Goal: Task Accomplishment & Management: Use online tool/utility

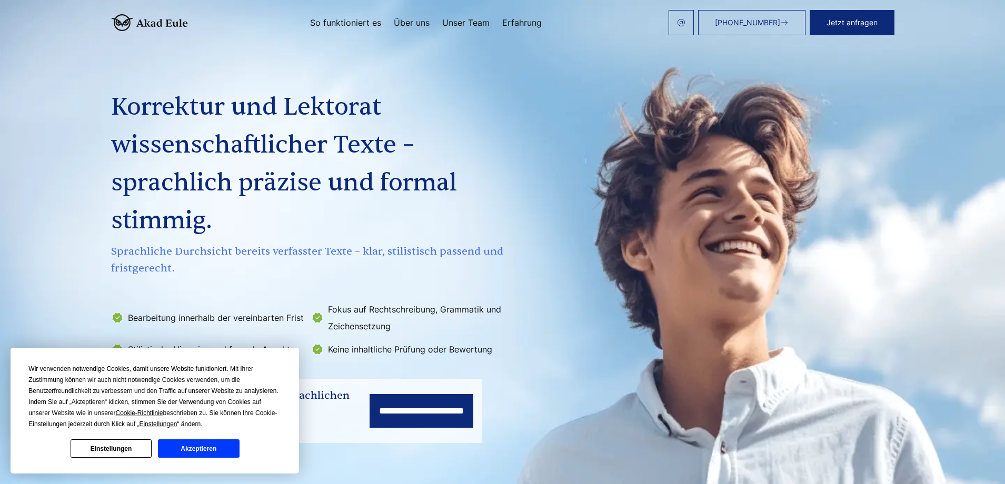
click at [167, 23] on img at bounding box center [149, 22] width 77 height 17
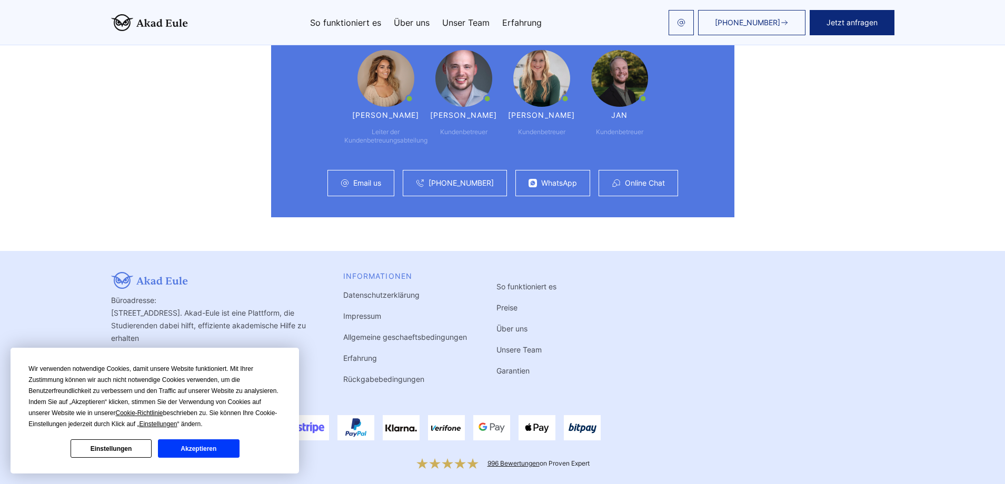
scroll to position [2795, 0]
click at [364, 312] on link "Impressum" at bounding box center [362, 316] width 38 height 9
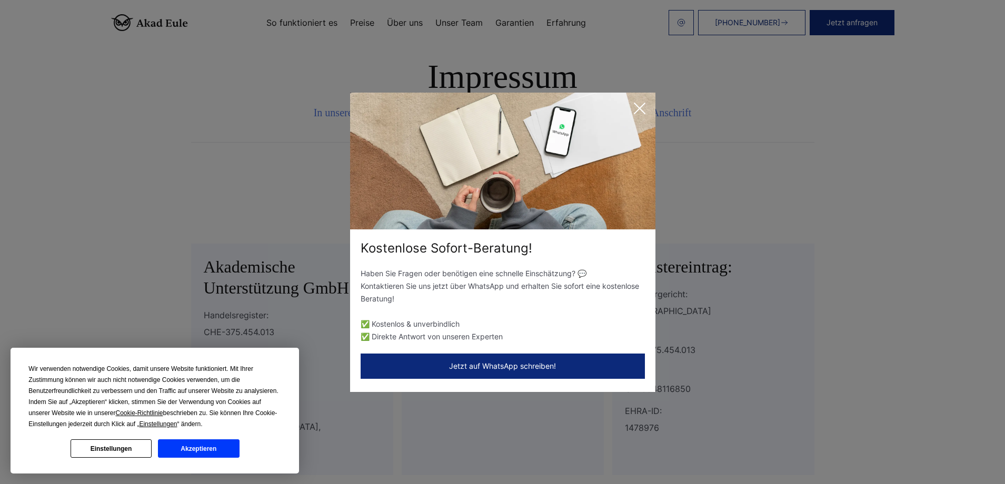
click at [512, 367] on button "Jetzt auf WhatsApp schreiben!" at bounding box center [503, 366] width 284 height 25
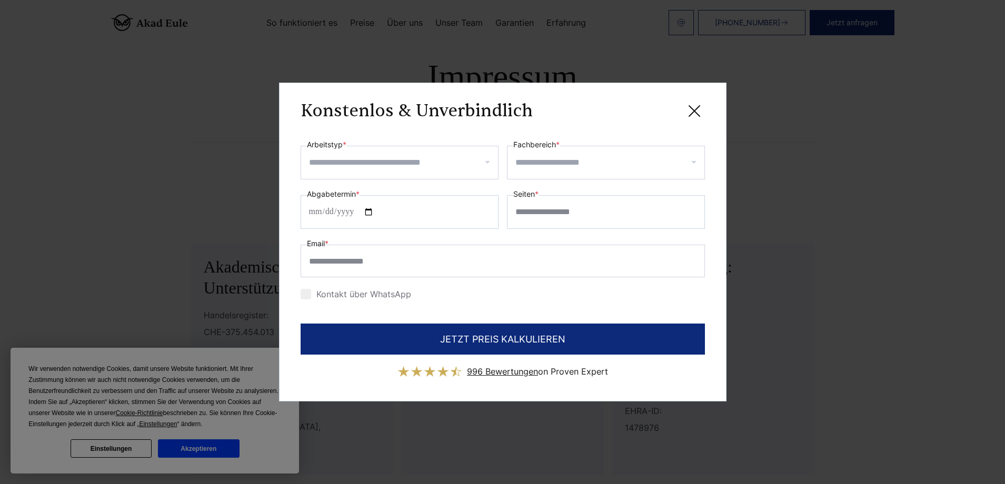
click at [437, 170] on input "Arbeitstyp *" at bounding box center [403, 162] width 189 height 17
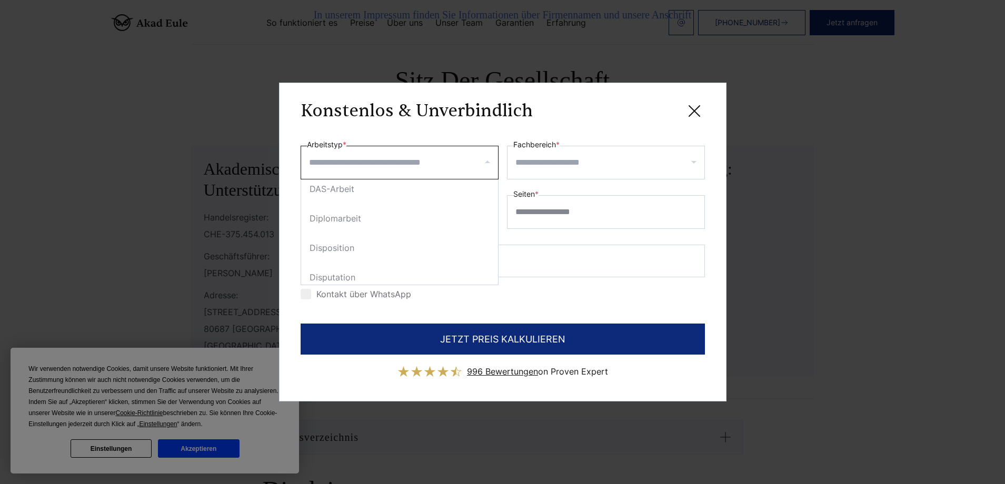
scroll to position [603, 0]
click at [534, 173] on div at bounding box center [606, 163] width 198 height 34
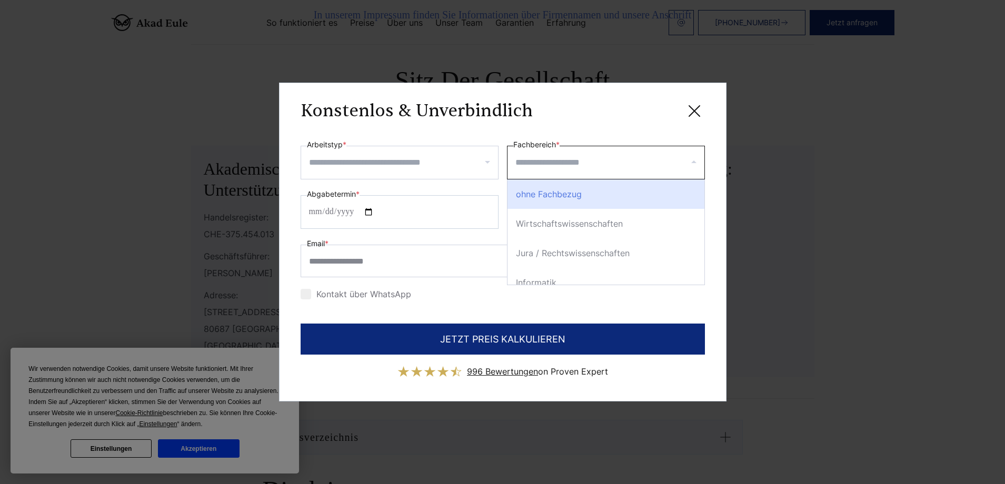
scroll to position [5, 0]
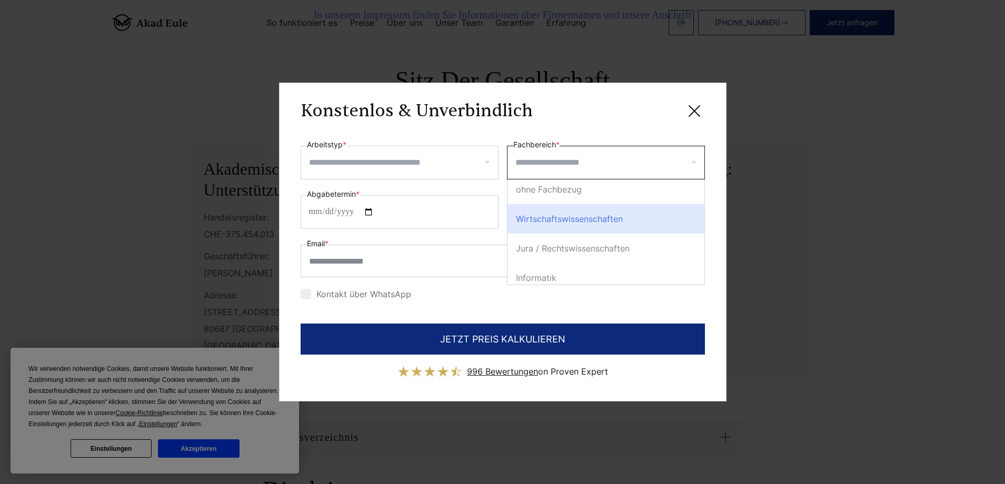
click at [561, 204] on div "Wirtschaftswissenschaften" at bounding box center [605, 218] width 197 height 29
select select "*"
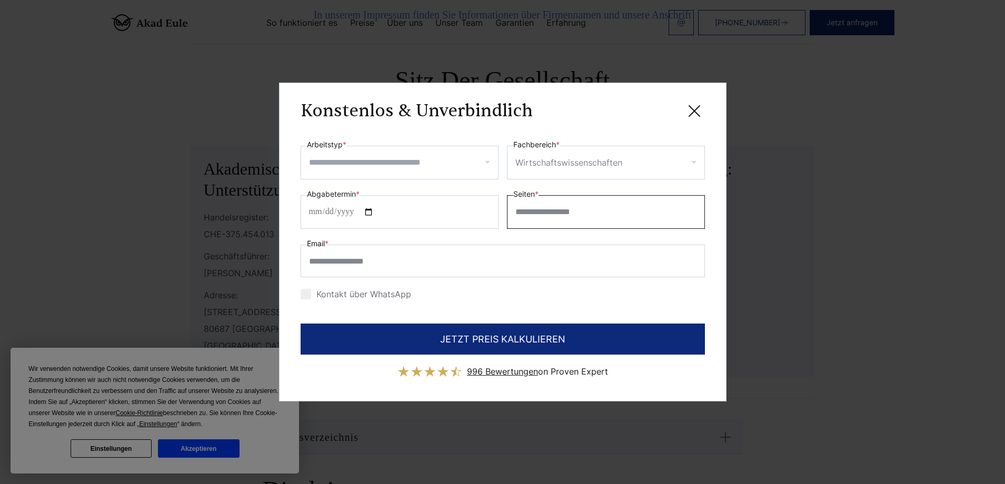
click at [575, 201] on input "Seiten *" at bounding box center [606, 212] width 198 height 34
click at [692, 111] on icon at bounding box center [694, 111] width 21 height 21
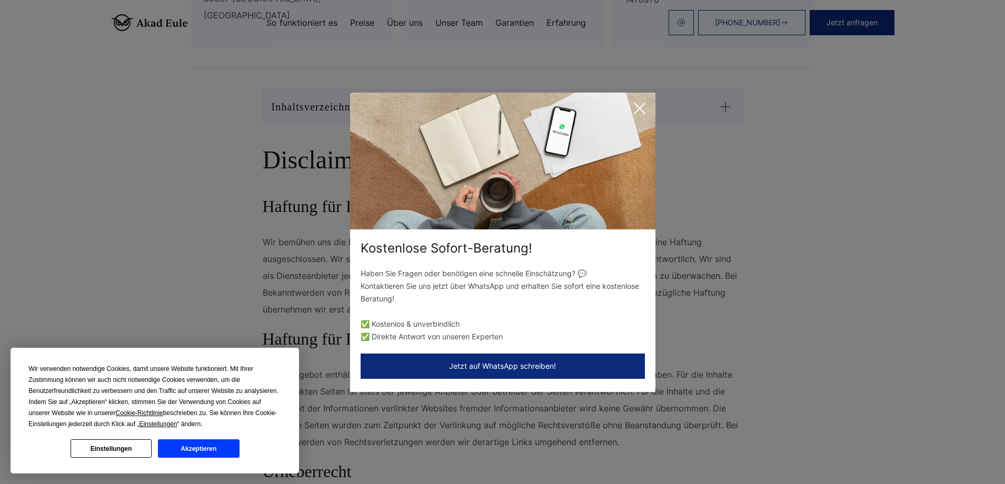
scroll to position [425, 0]
click at [639, 105] on icon at bounding box center [639, 108] width 21 height 21
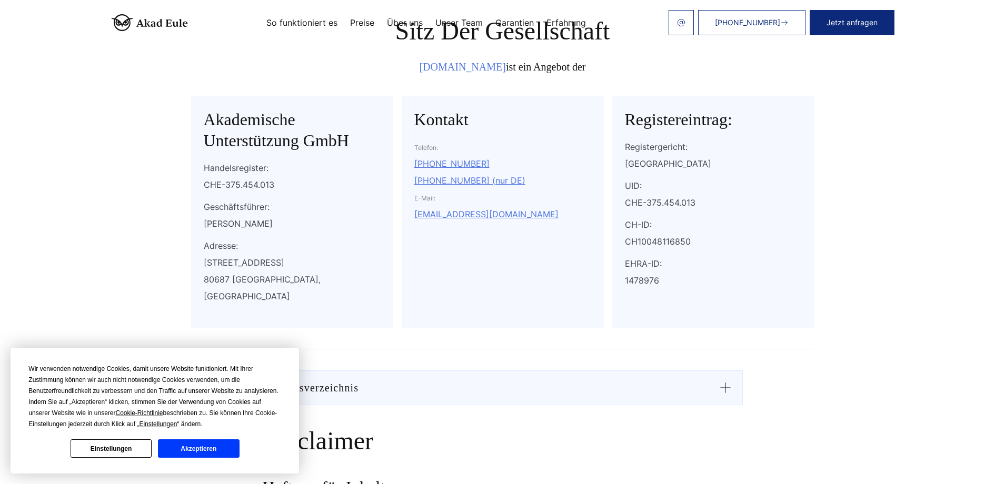
scroll to position [165, 0]
